Goal: Transaction & Acquisition: Download file/media

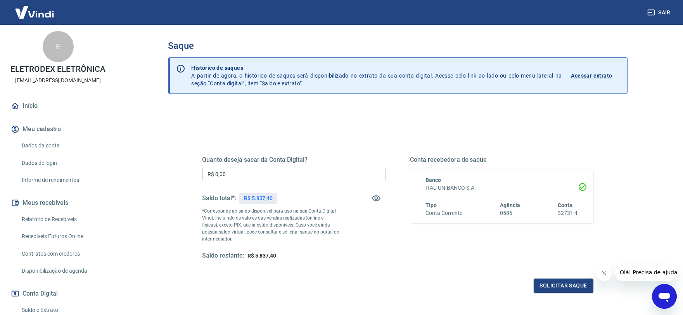
click at [235, 184] on div "Quanto deseja sacar da Conta Digital? R$ 0,00 ​ Saldo total*: R$ 5.837,40 *Corr…" at bounding box center [293, 208] width 183 height 104
click at [238, 172] on input "R$ 0,00" at bounding box center [293, 174] width 183 height 14
type input "R$ 5.837,40"
click at [547, 289] on button "Solicitar saque" at bounding box center [564, 285] width 60 height 14
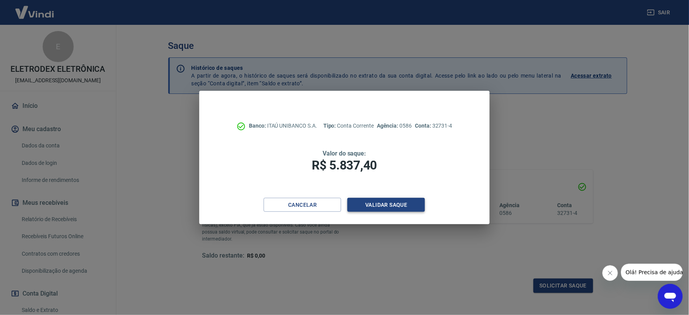
click at [373, 206] on button "Validar saque" at bounding box center [386, 205] width 78 height 14
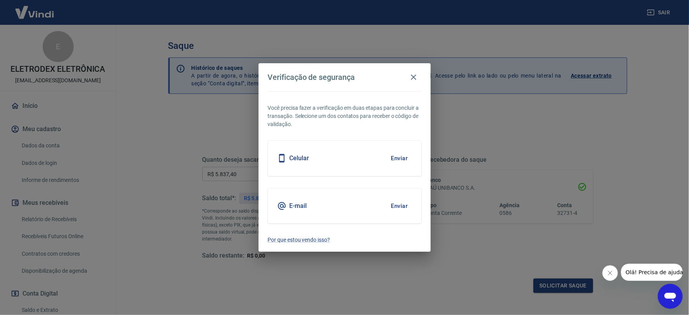
click at [401, 204] on button "Enviar" at bounding box center [399, 206] width 25 height 16
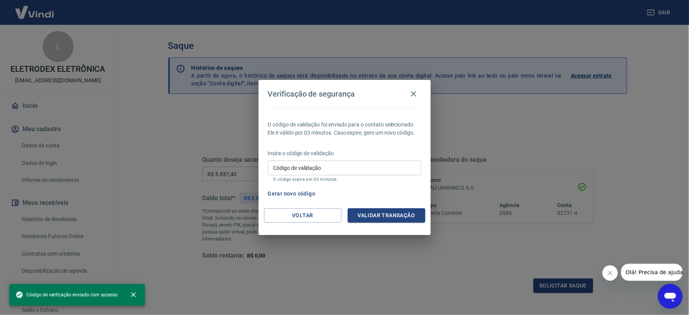
click at [293, 155] on p "Insira o código de validação" at bounding box center [345, 153] width 154 height 8
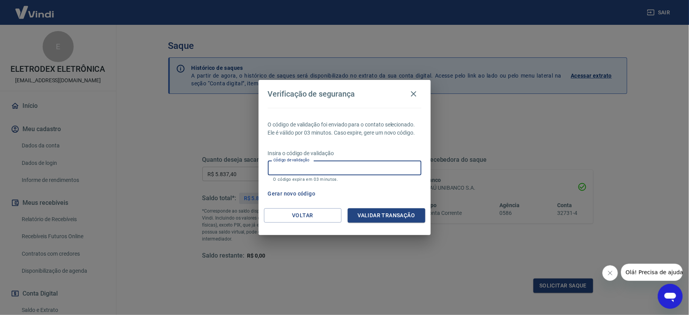
click at [296, 165] on input "Código de validação" at bounding box center [345, 168] width 154 height 14
paste input "946716"
type input "946716"
click at [365, 202] on div "O código de validação foi enviado para o contato selecionado. Ele é válido por …" at bounding box center [345, 158] width 172 height 100
click at [373, 216] on button "Validar transação" at bounding box center [387, 215] width 78 height 14
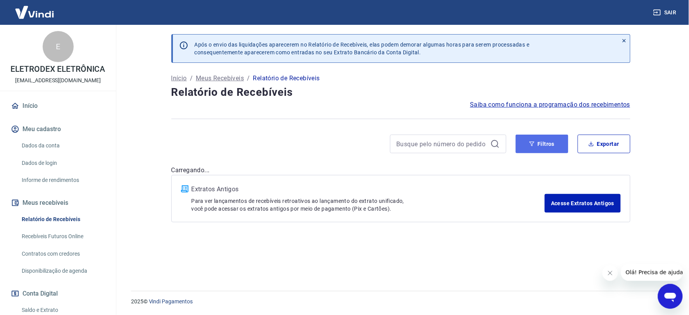
click at [552, 146] on button "Filtros" at bounding box center [542, 144] width 53 height 19
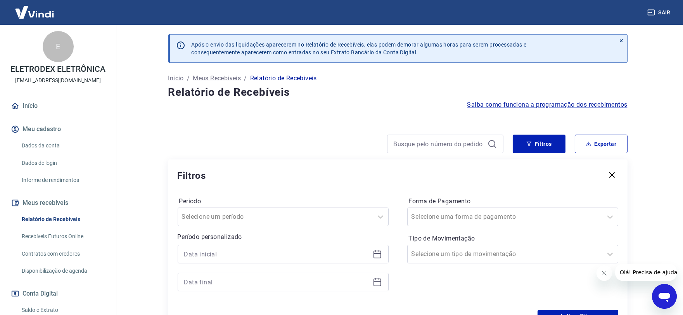
click at [375, 258] on icon at bounding box center [377, 253] width 9 height 9
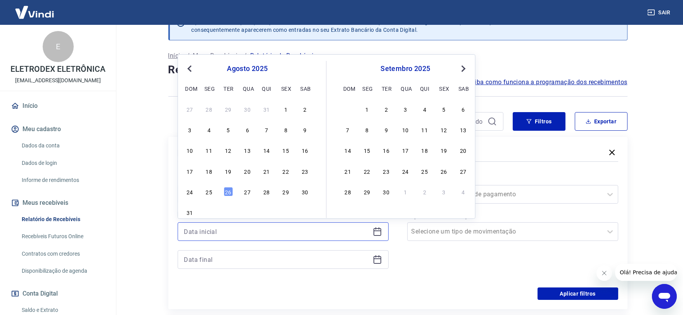
scroll to position [43, 0]
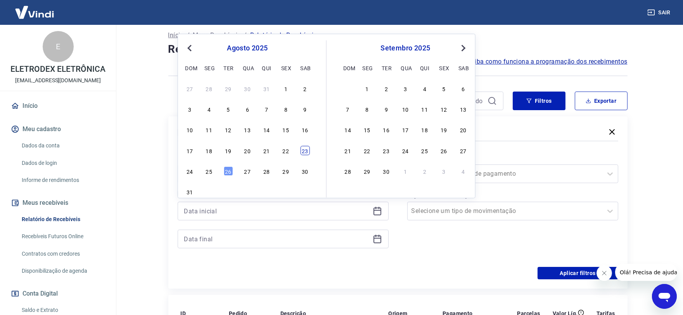
drag, startPoint x: 313, startPoint y: 156, endPoint x: 305, endPoint y: 152, distance: 8.3
click at [312, 156] on div "[DATE] dom seg ter qua qui sex sab 27 28 29 30 31 1 2 3 4 5 6 7 8 9 10 11 12 13…" at bounding box center [255, 118] width 142 height 157
click at [305, 152] on div "23" at bounding box center [304, 150] width 9 height 9
type input "[DATE]"
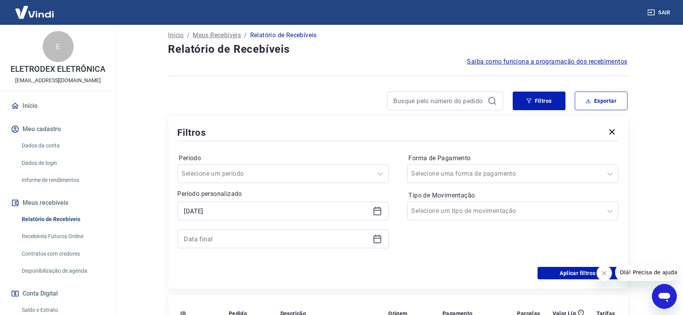
click at [373, 240] on icon at bounding box center [377, 238] width 9 height 9
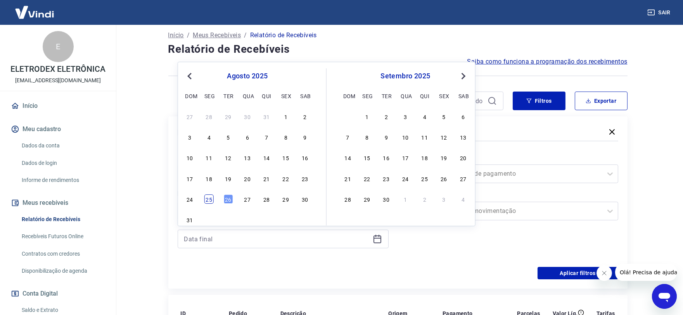
click at [210, 200] on div "25" at bounding box center [208, 198] width 9 height 9
type input "[DATE]"
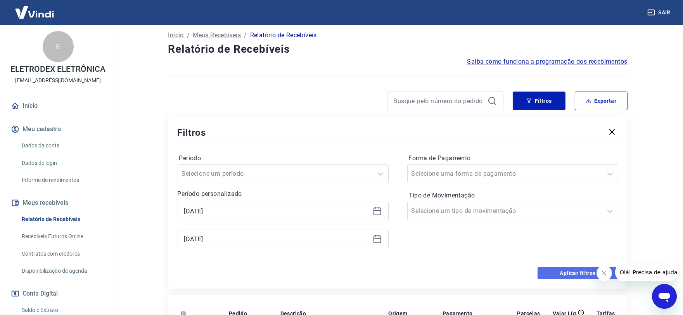
click at [553, 268] on button "Aplicar filtros" at bounding box center [578, 273] width 81 height 12
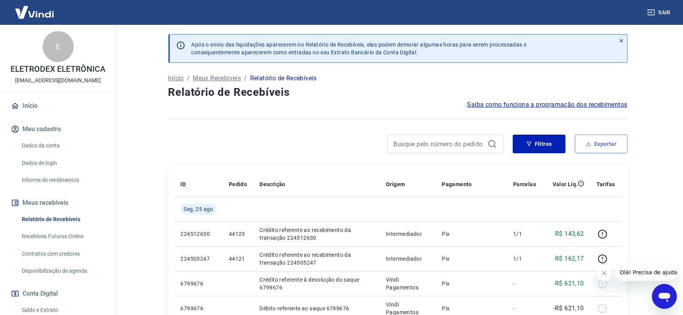
click at [609, 150] on button "Exportar" at bounding box center [601, 144] width 53 height 19
type input "[DATE]"
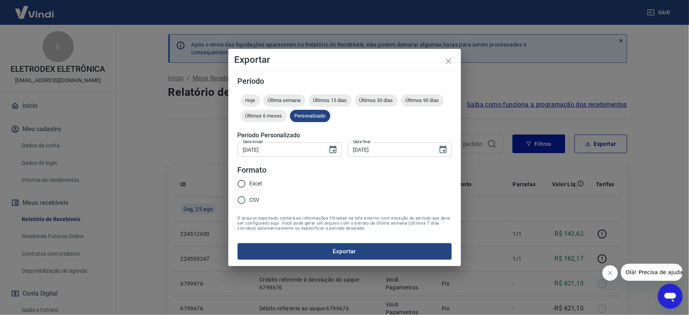
click at [260, 183] on span "Excel" at bounding box center [256, 184] width 12 height 8
click at [250, 183] on input "Excel" at bounding box center [241, 184] width 16 height 16
radio input "true"
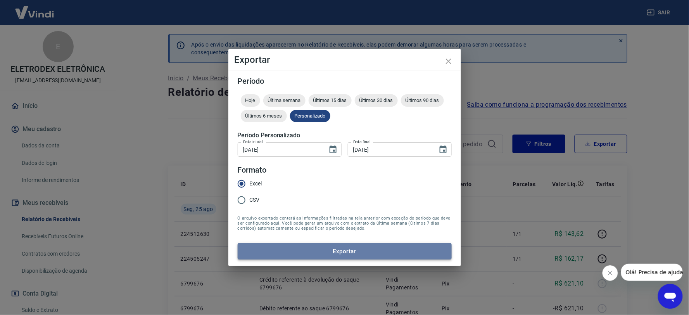
click at [334, 257] on button "Exportar" at bounding box center [345, 251] width 214 height 16
